Goal: Check status: Check status

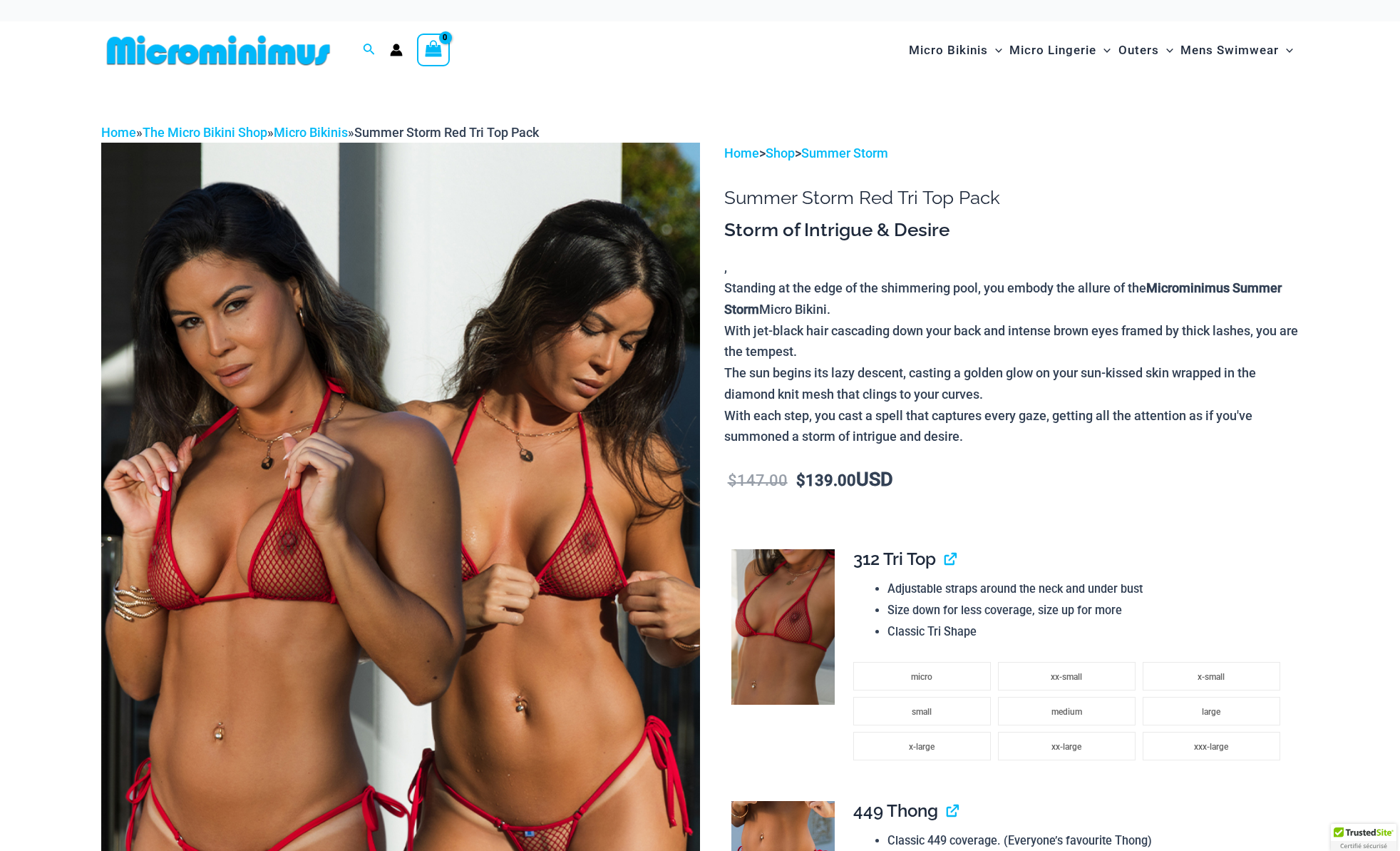
click at [392, 54] on icon "Account icon link" at bounding box center [396, 54] width 12 height 6
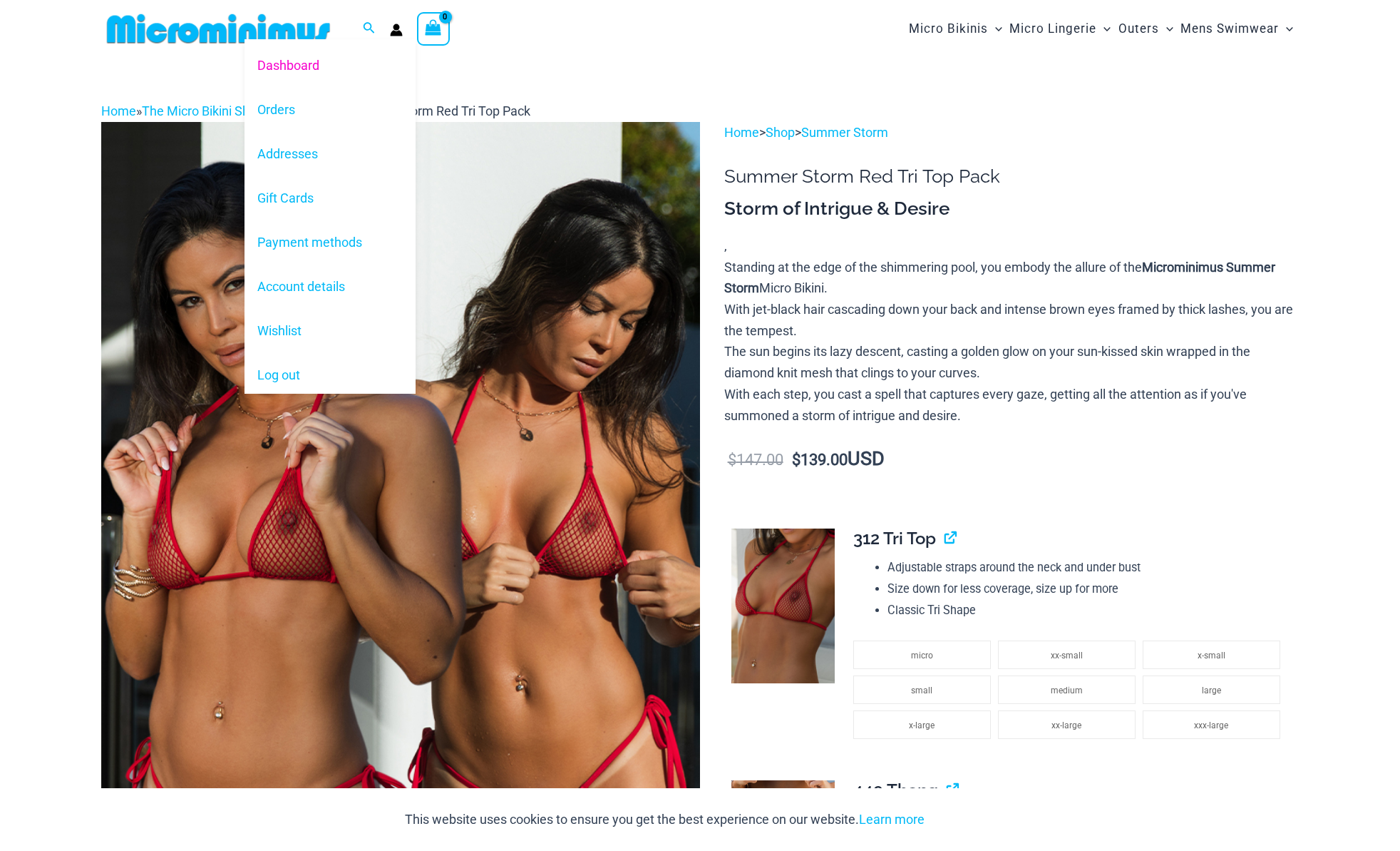
click at [398, 25] on circle "Account icon link" at bounding box center [396, 26] width 7 height 7
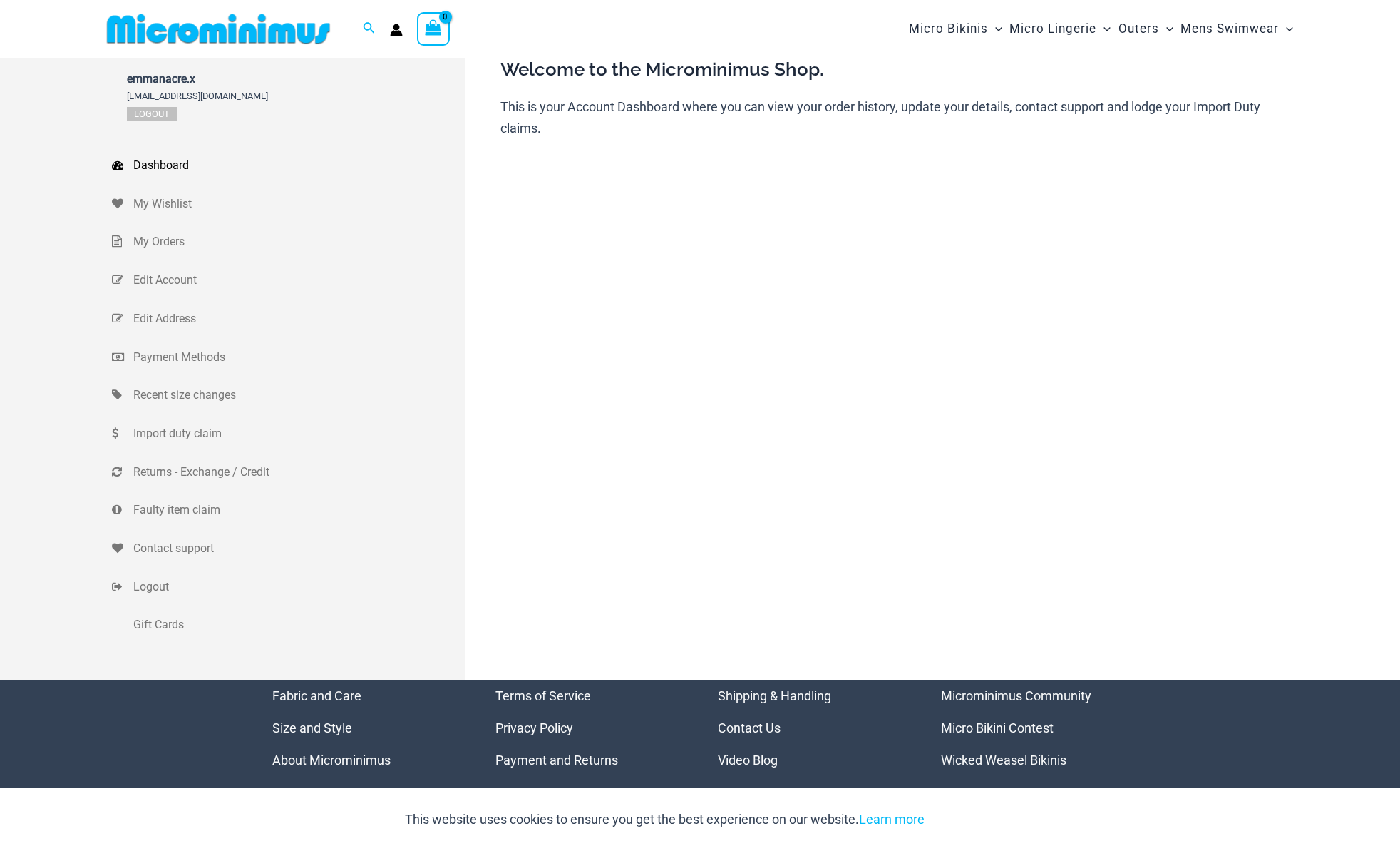
click at [254, 31] on img at bounding box center [218, 28] width 235 height 32
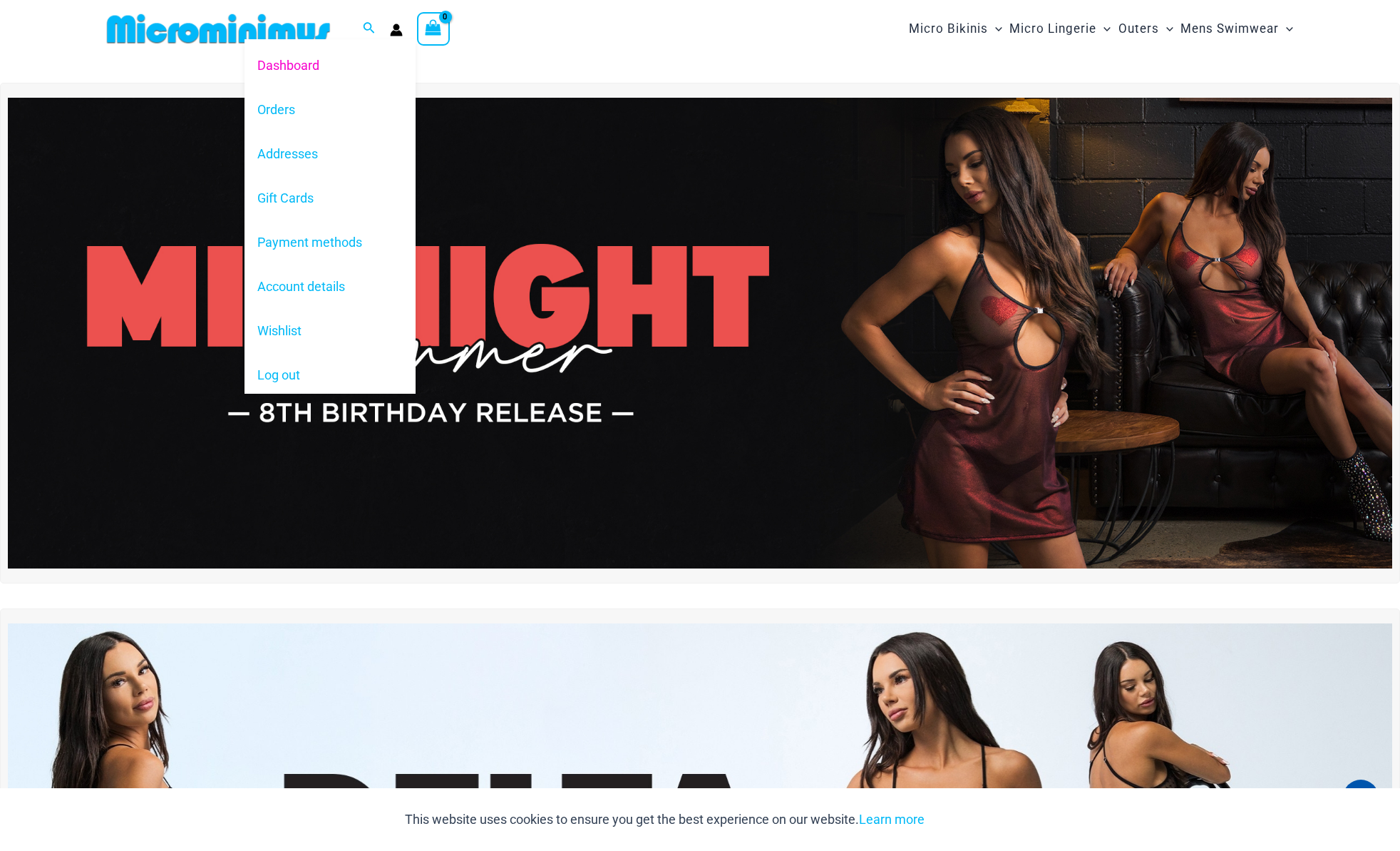
click at [318, 64] on link "Dashboard" at bounding box center [330, 64] width 171 height 44
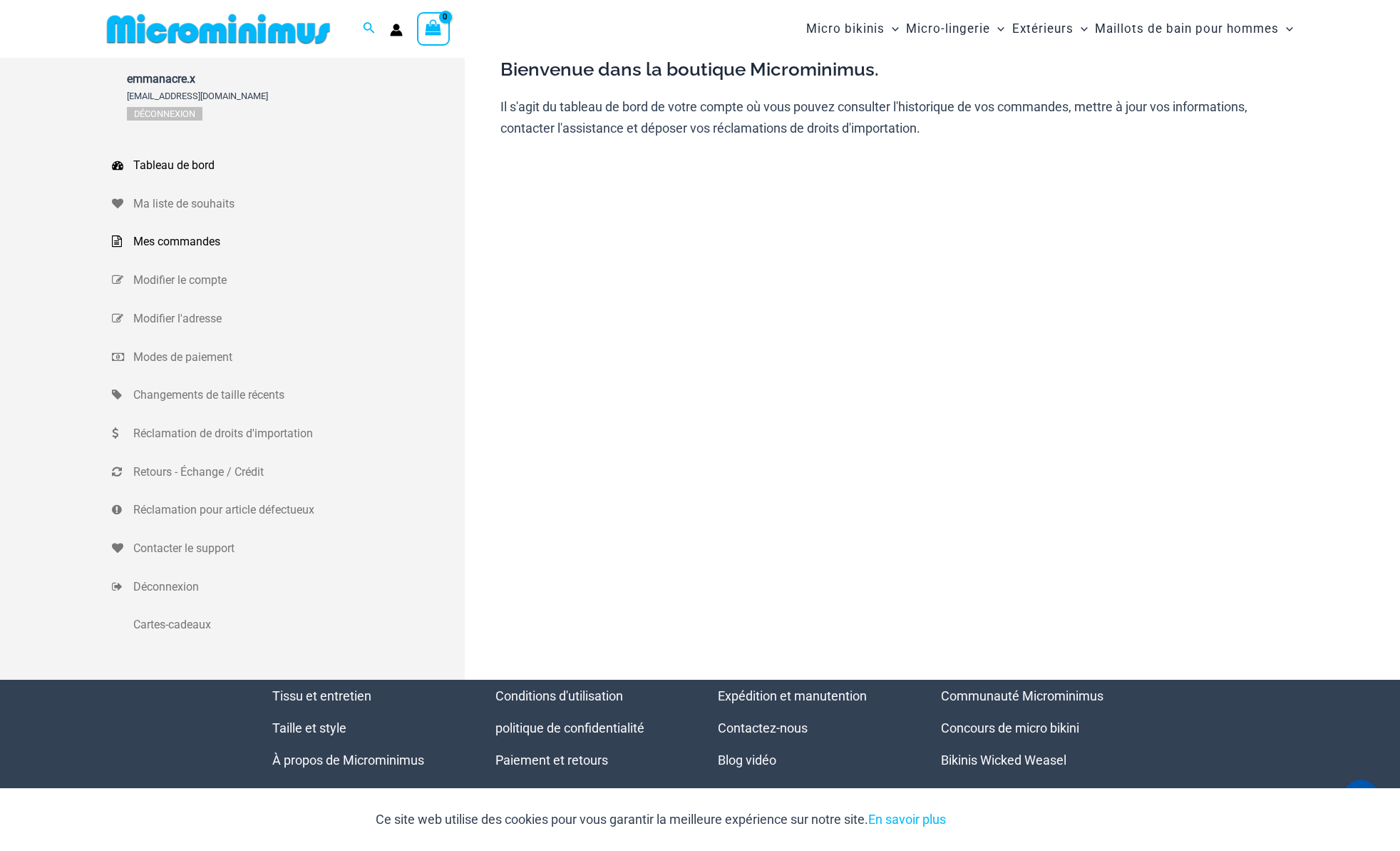
click at [170, 241] on font "Mes commandes" at bounding box center [177, 241] width 87 height 13
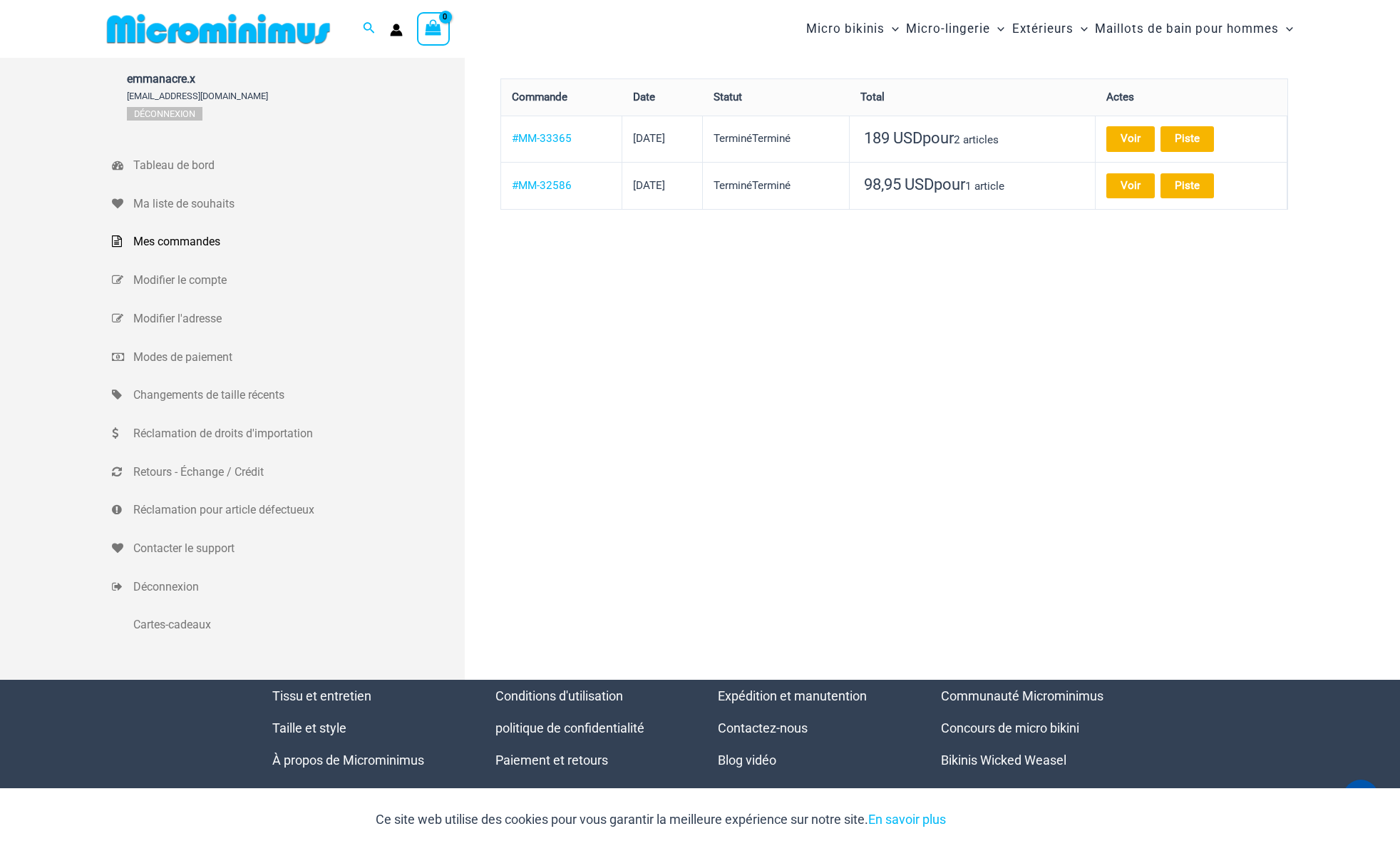
click at [1063, 417] on div "emmanacre.x emmanacre.x@gmail.com Déconnexion Tableau de bord Ma liste de souha…" at bounding box center [699, 368] width 1176 height 622
click at [1155, 138] on link "Voir" at bounding box center [1130, 138] width 49 height 25
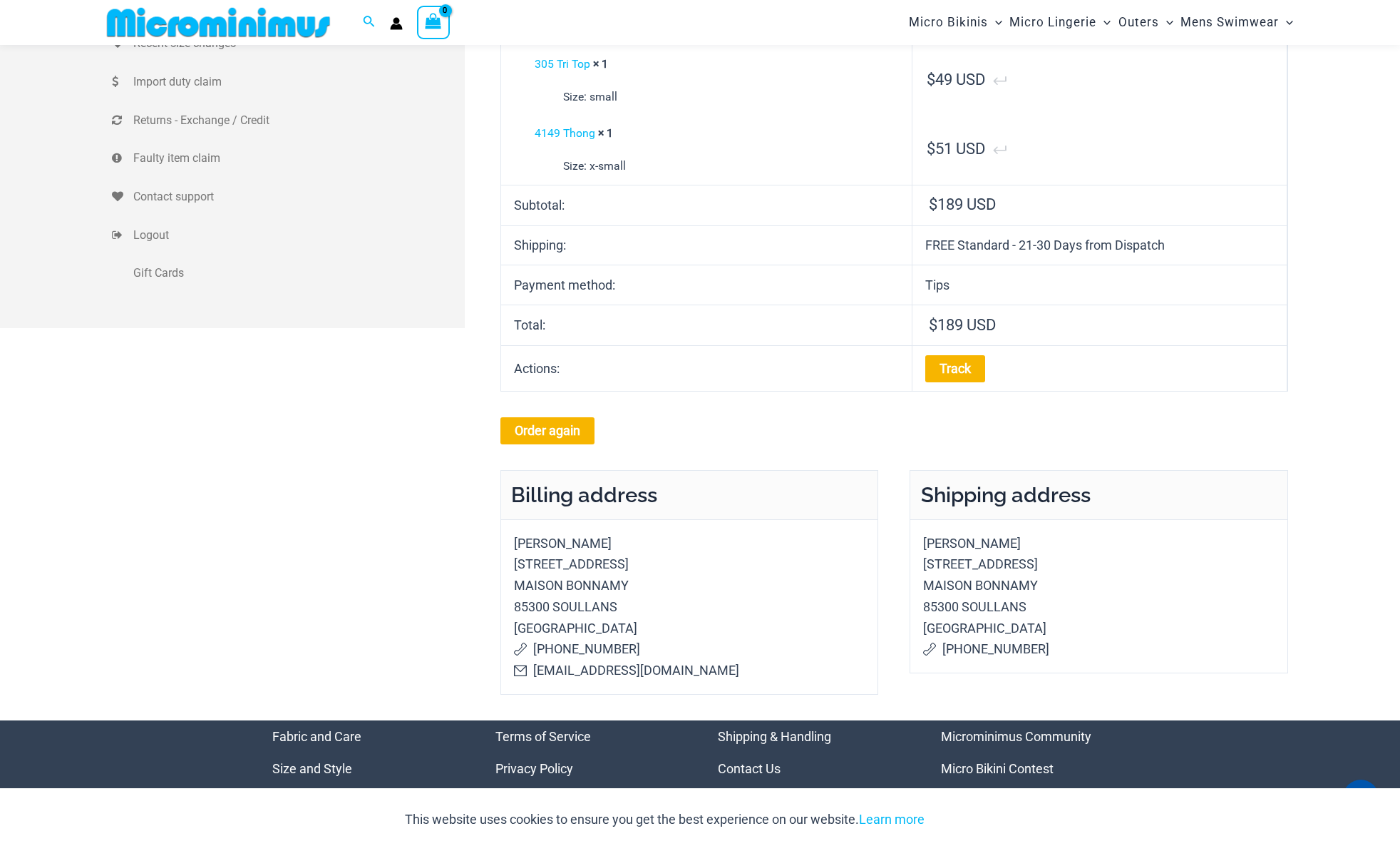
scroll to position [342, 0]
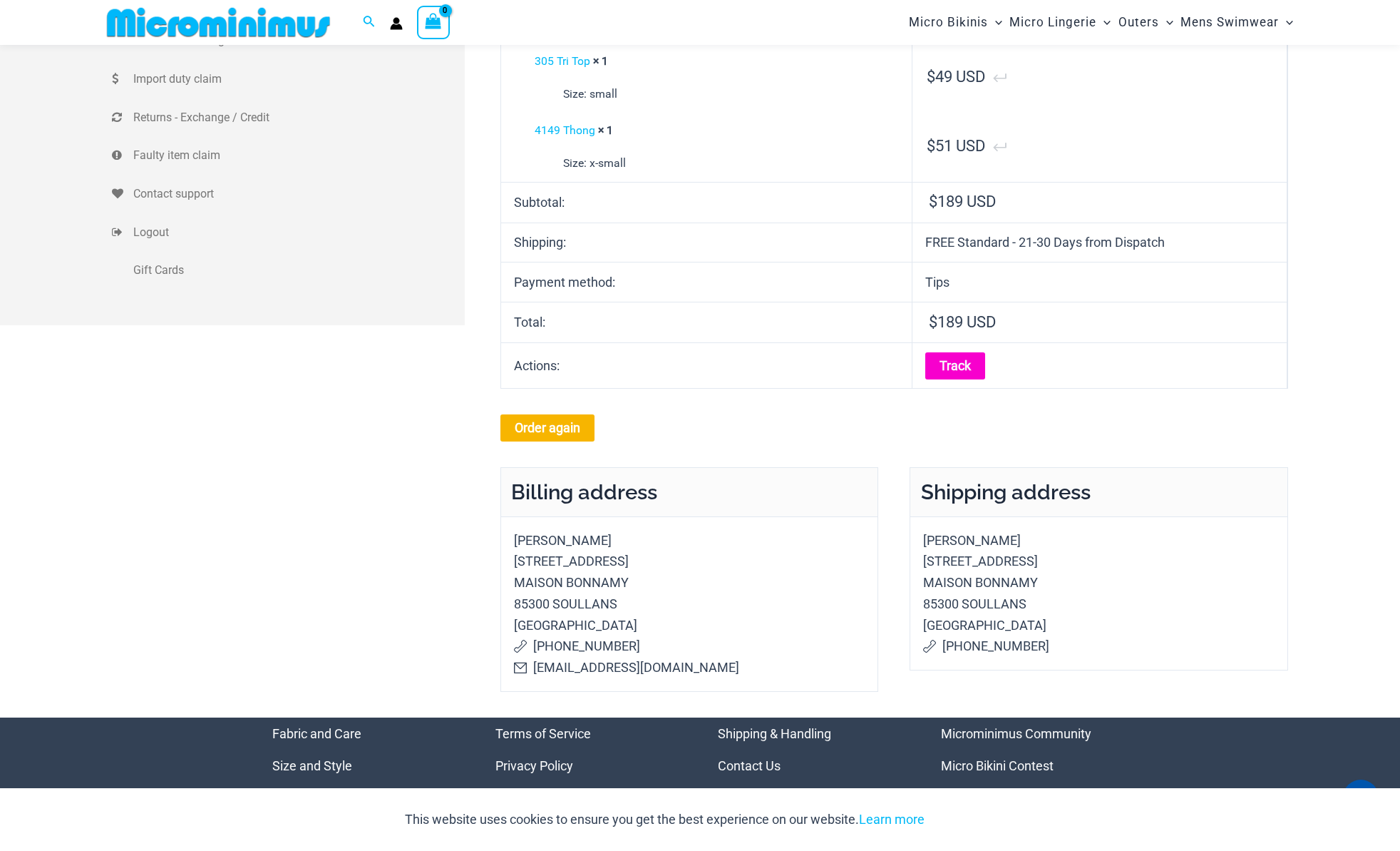
click at [958, 367] on link "Track" at bounding box center [955, 366] width 60 height 27
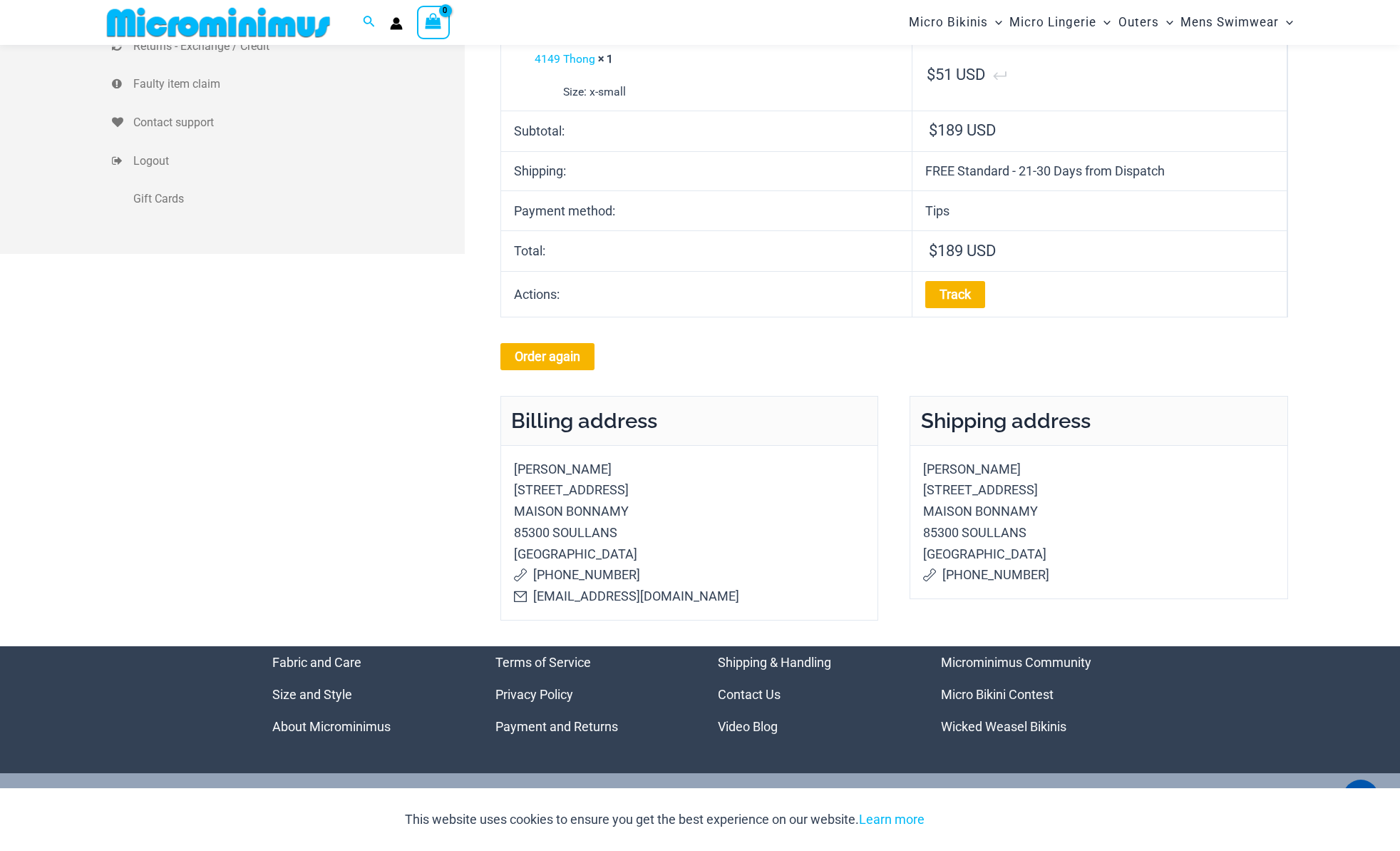
scroll to position [487, 0]
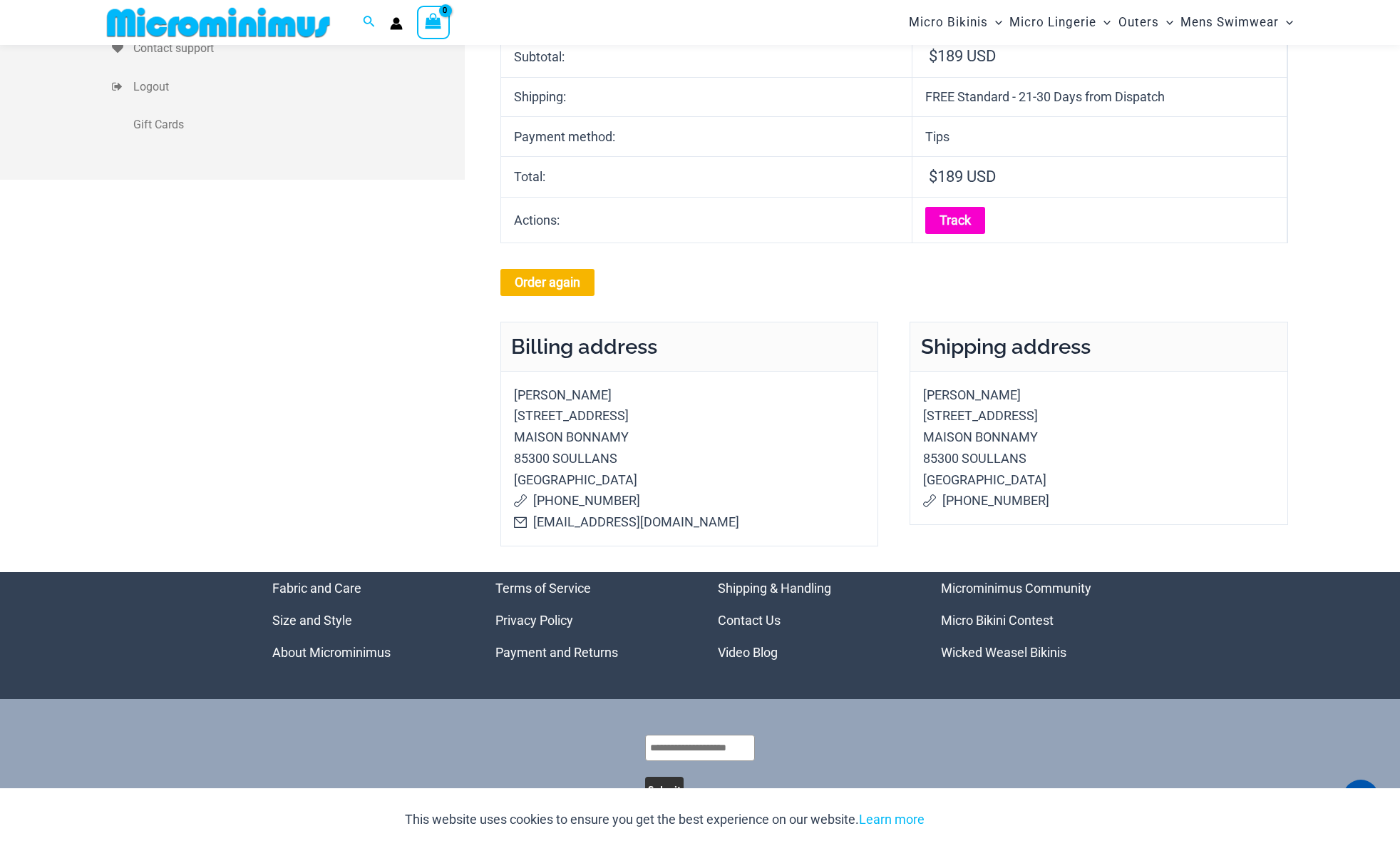
click at [948, 217] on link "Track" at bounding box center [955, 220] width 60 height 27
